Goal: Information Seeking & Learning: Learn about a topic

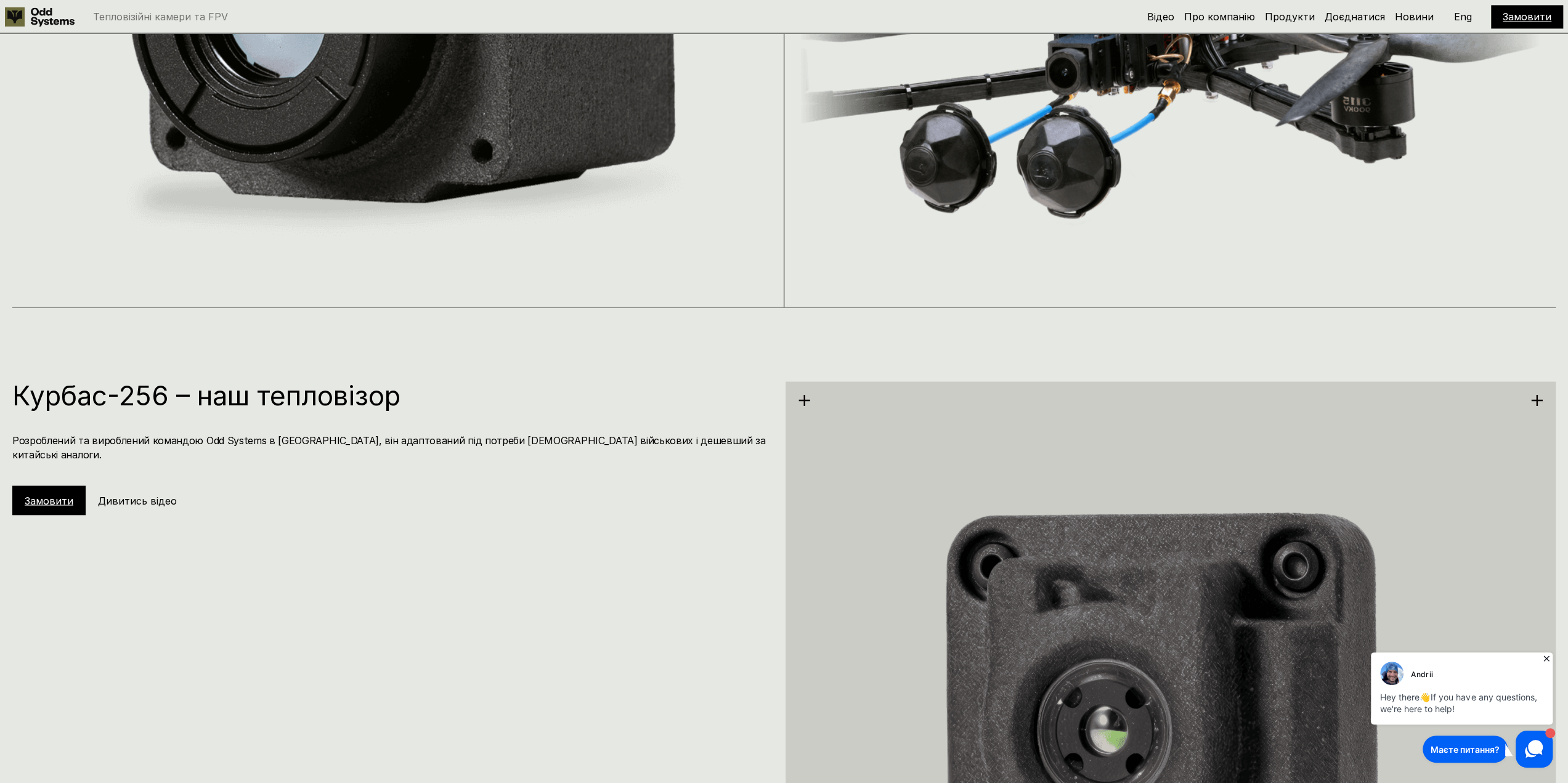
scroll to position [2156, 0]
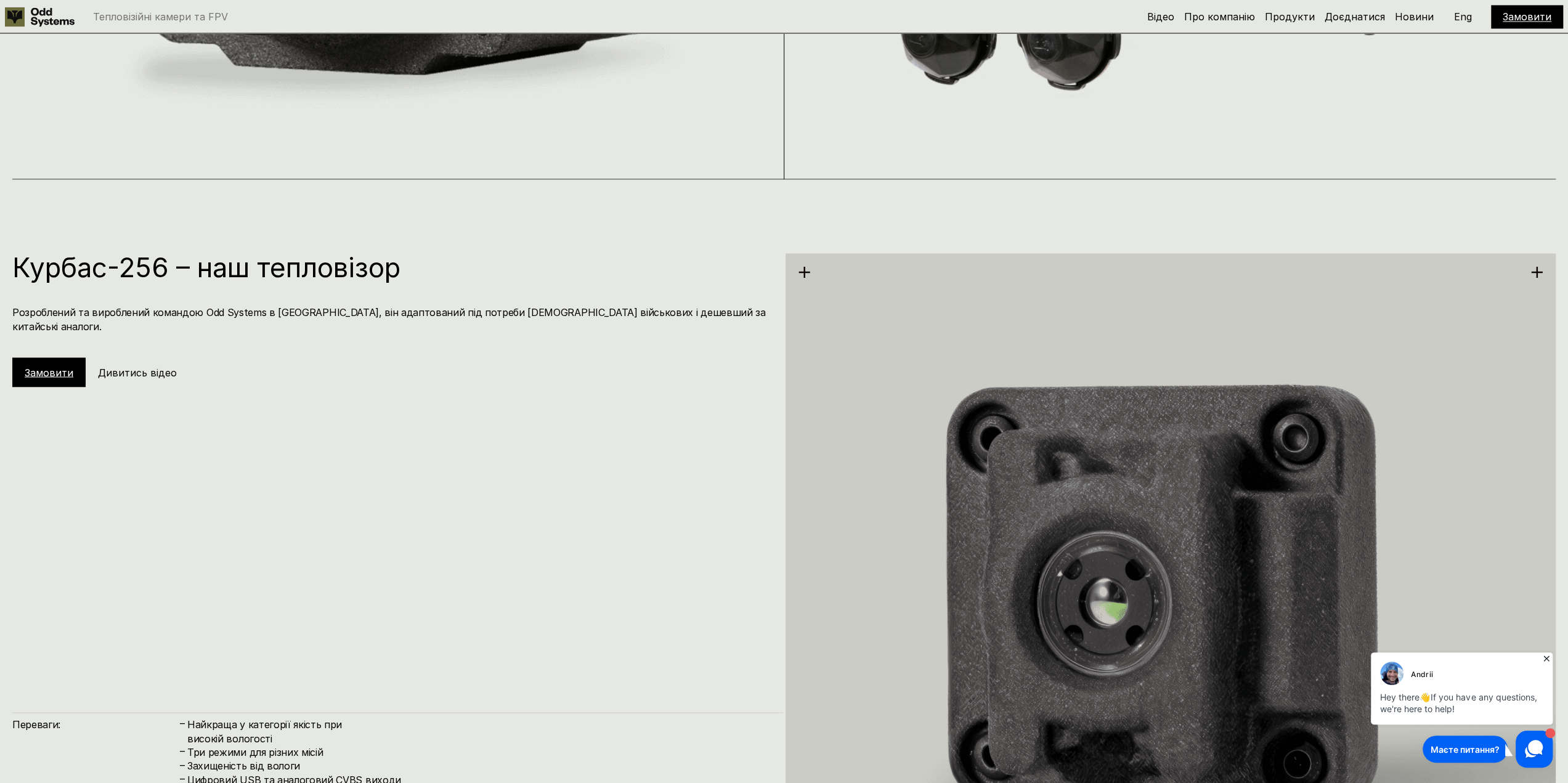
click at [136, 366] on h5 "Дивитись відео" at bounding box center [137, 372] width 78 height 14
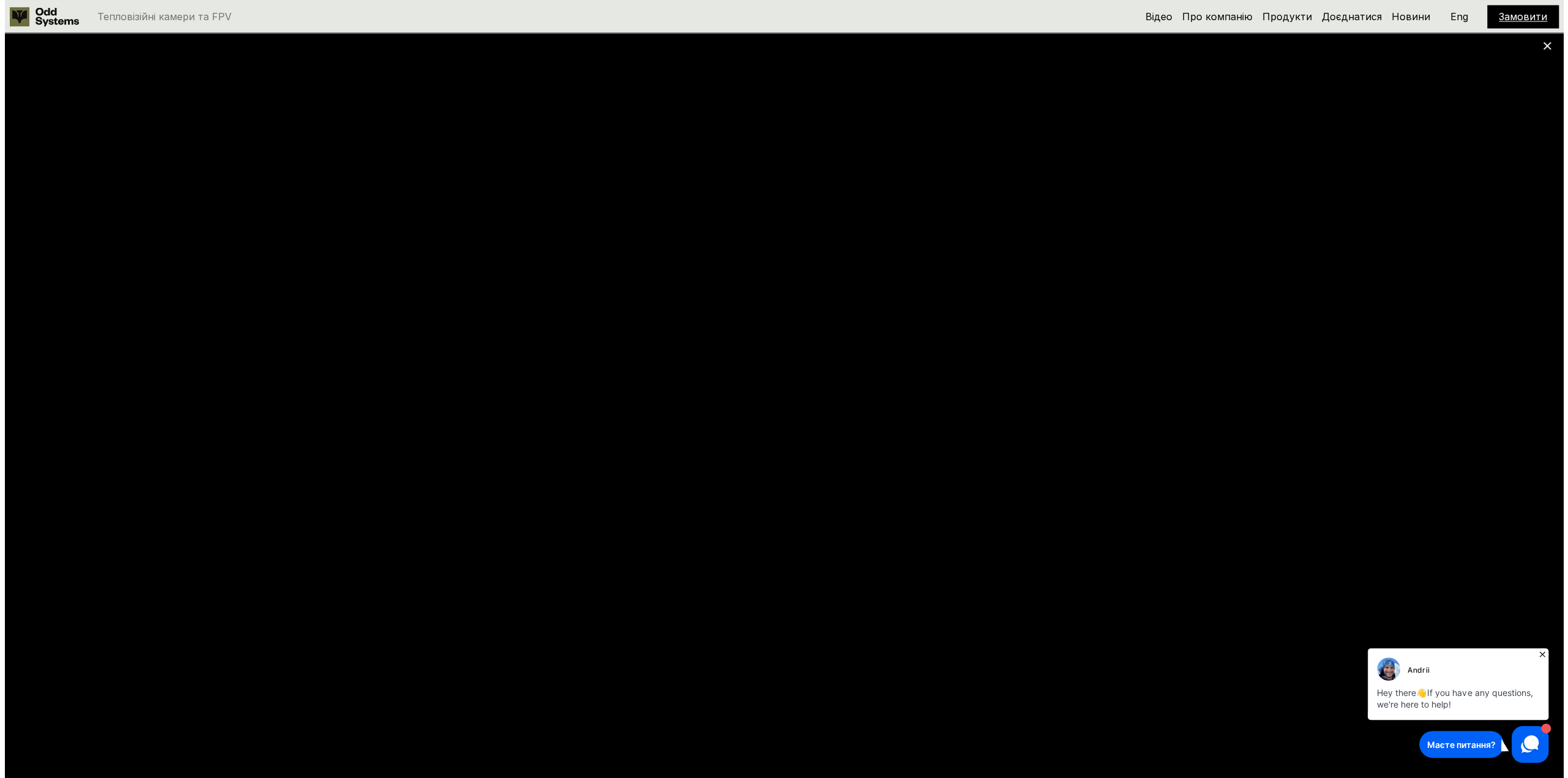
scroll to position [2139, 0]
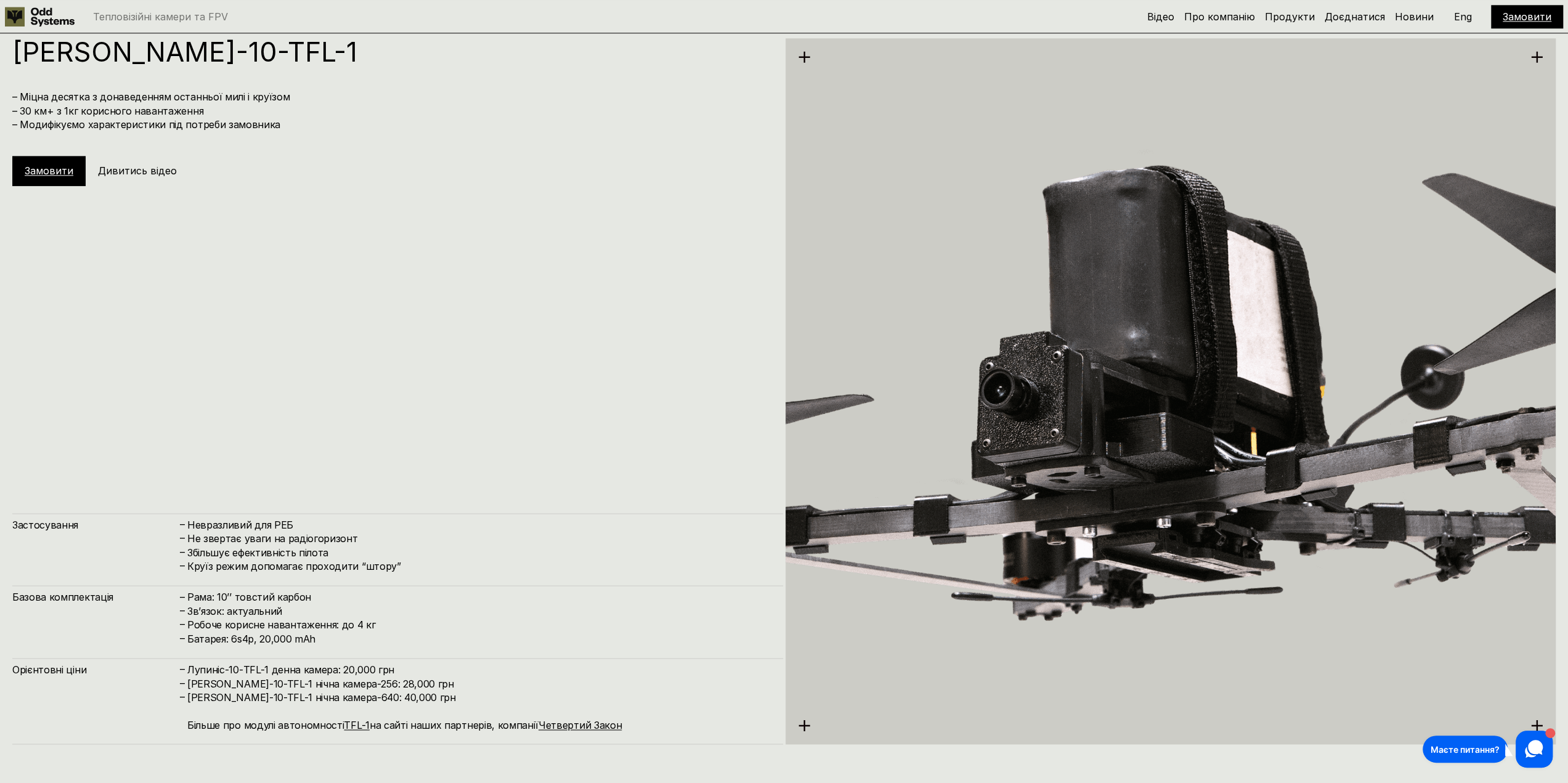
scroll to position [6331, 0]
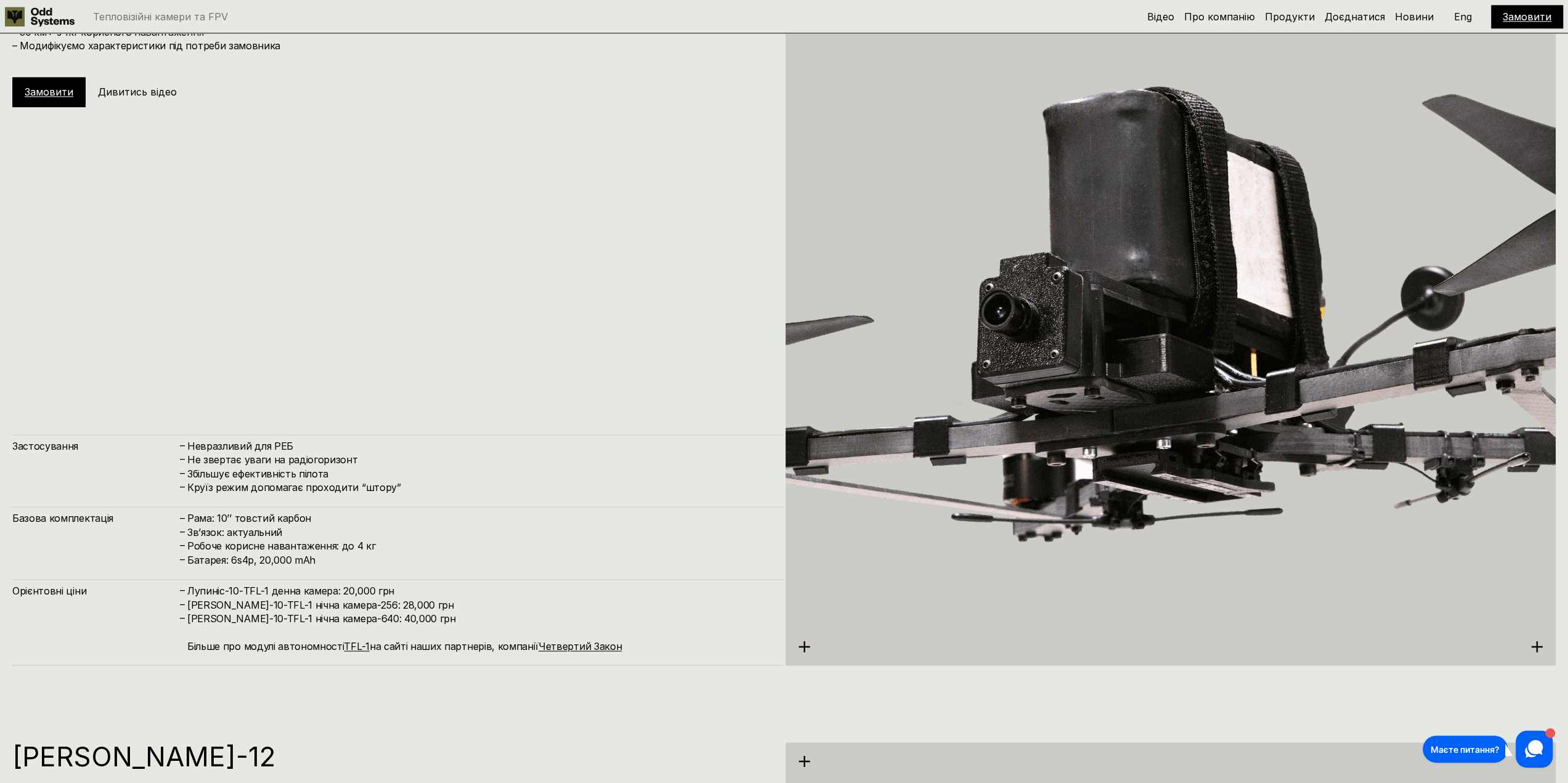
click at [184, 489] on h4 "–" at bounding box center [182, 487] width 5 height 14
drag, startPoint x: 190, startPoint y: 487, endPoint x: 395, endPoint y: 488, distance: 205.0
click at [395, 488] on h4 "Круїз режим допомагає проходити “штору”" at bounding box center [479, 487] width 584 height 14
copy h4 "Круїз режим допомагає проходити “штору”"
click at [355, 649] on link "TFL-1" at bounding box center [356, 645] width 25 height 12
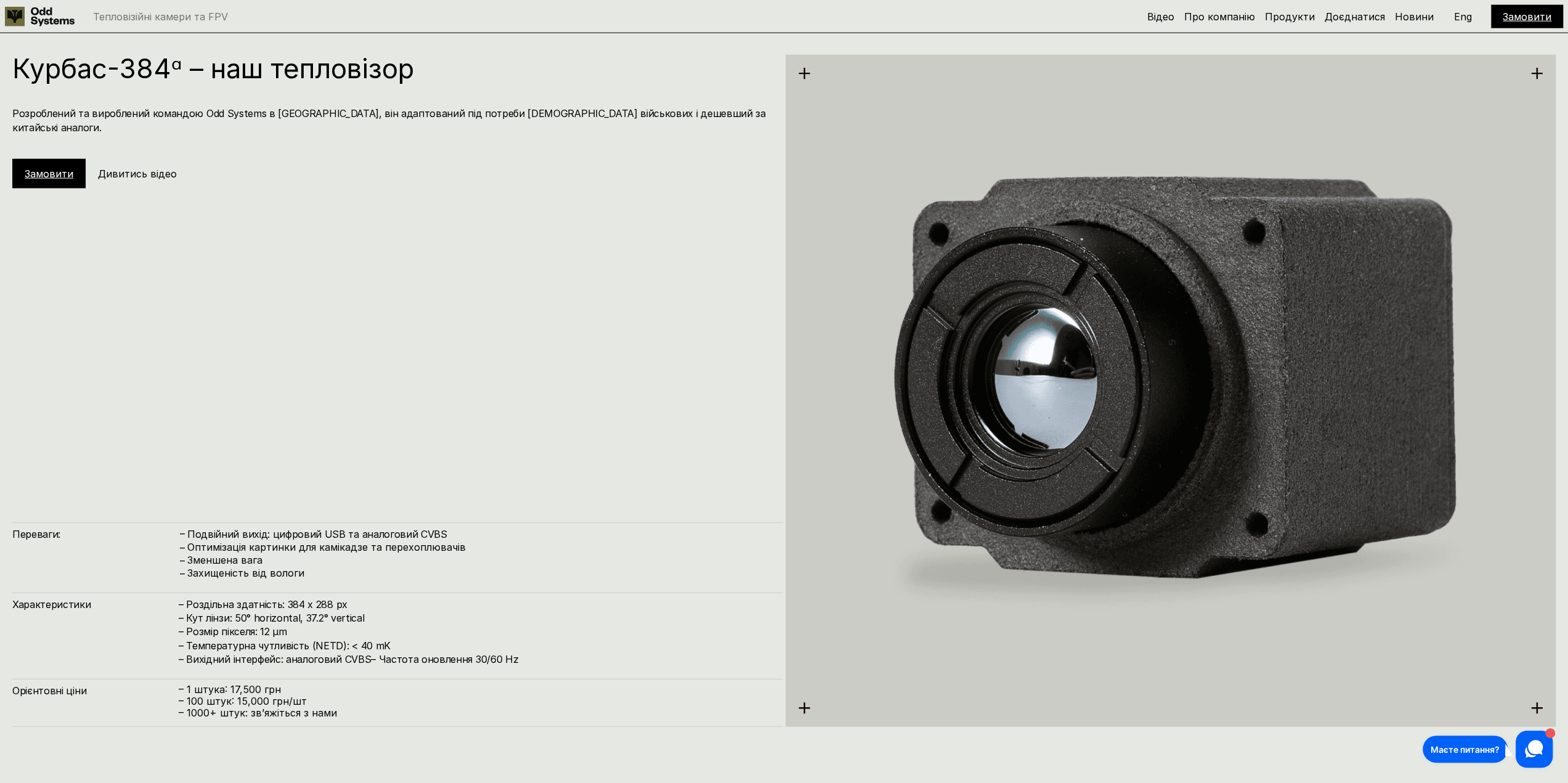
scroll to position [3077, 0]
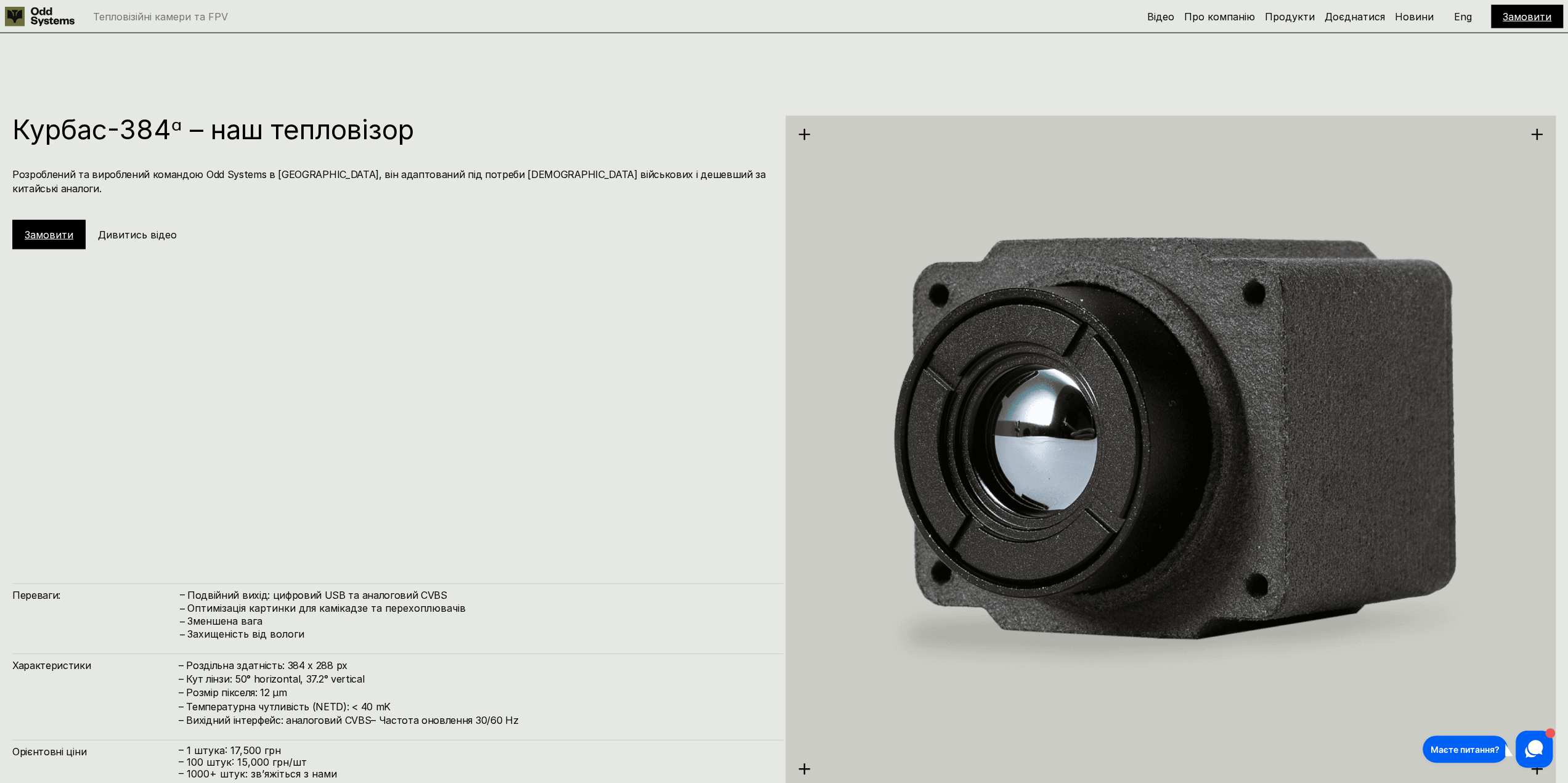
click at [158, 228] on h5 "Дивитись відео" at bounding box center [137, 235] width 78 height 14
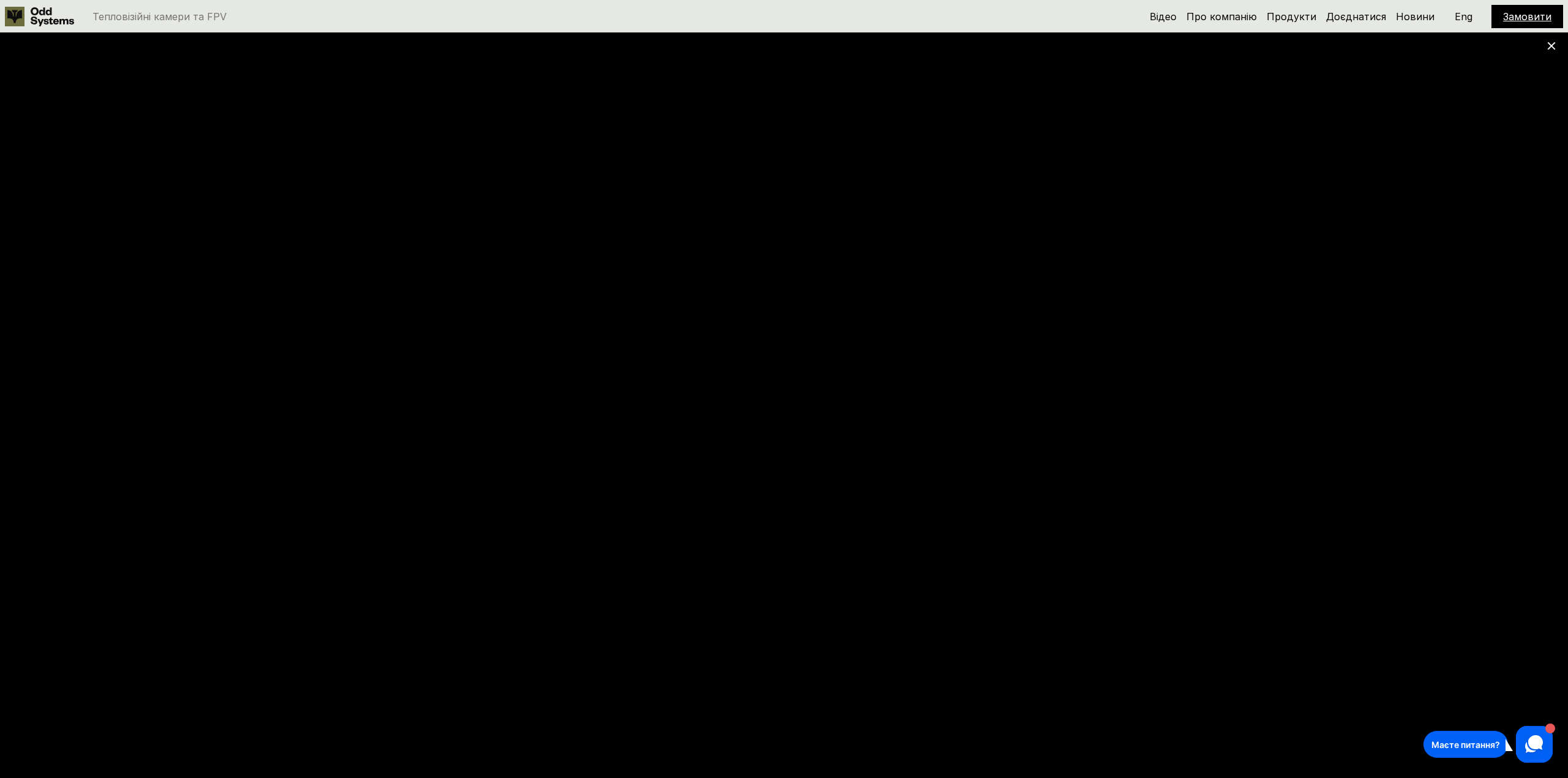
click at [1551, 44] on icon at bounding box center [1551, 45] width 8 height 8
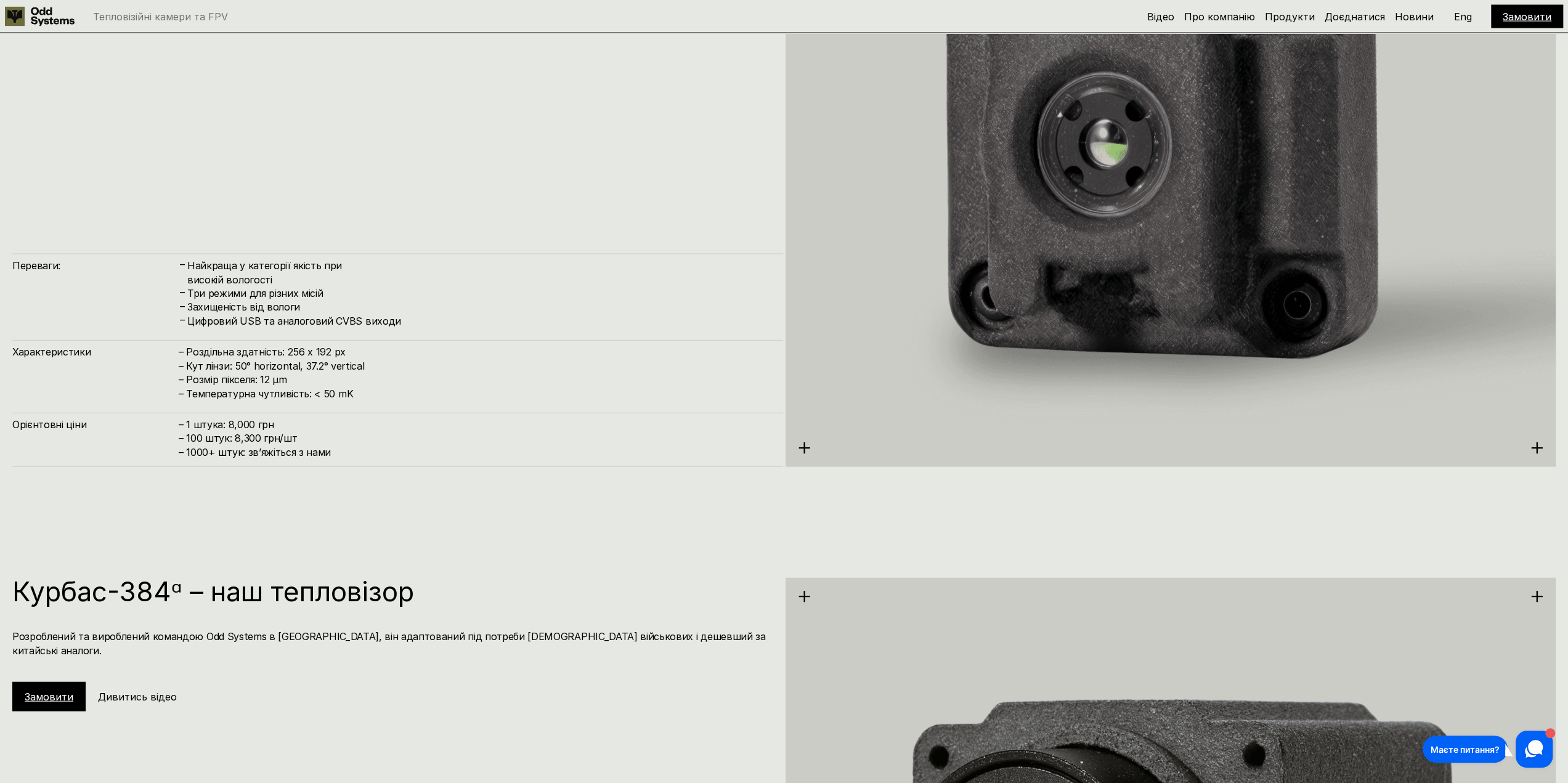
scroll to position [2399, 0]
